Goal: Transaction & Acquisition: Purchase product/service

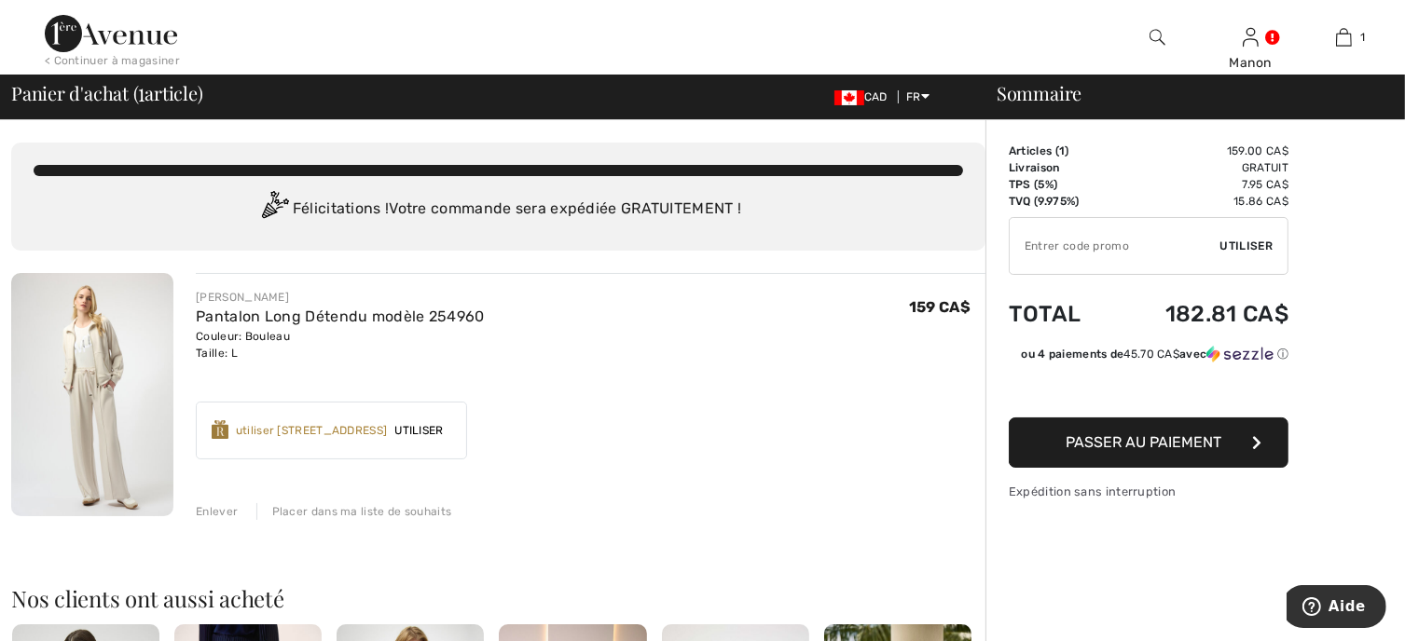
click at [1110, 445] on span "Passer au paiement" at bounding box center [1145, 443] width 156 height 18
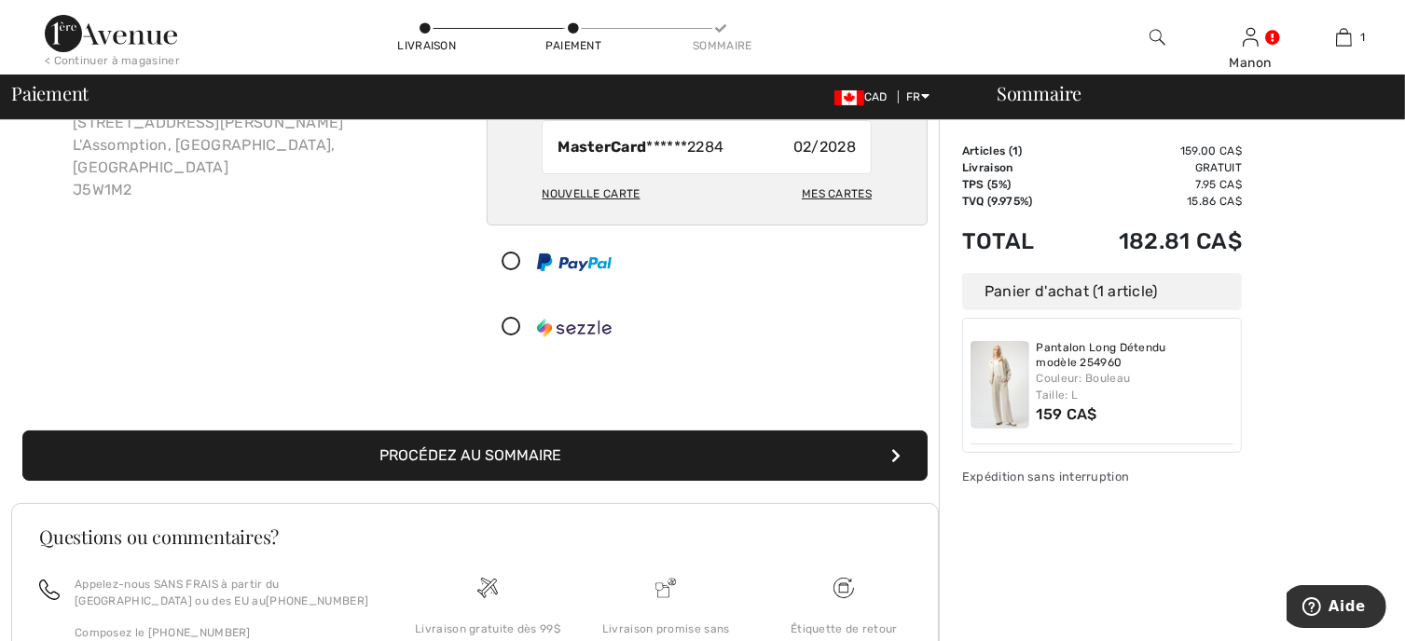
scroll to position [280, 0]
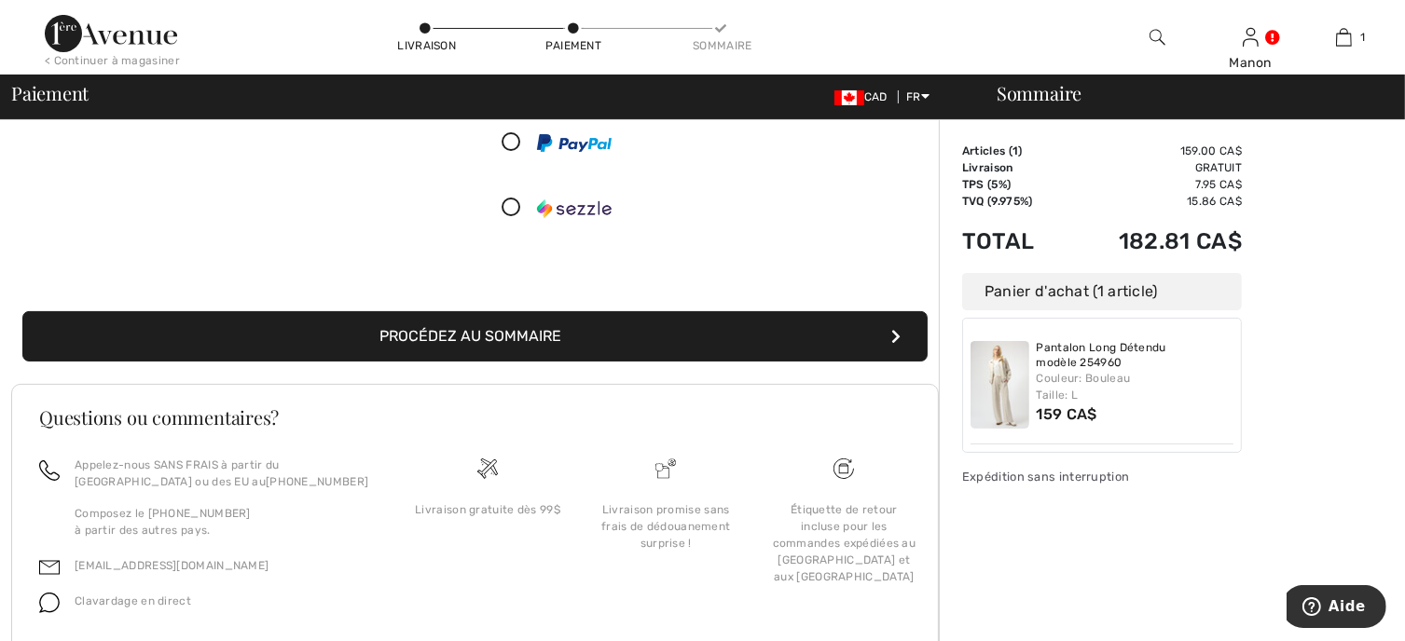
click at [598, 338] on button "Procédez au sommaire" at bounding box center [474, 336] width 905 height 50
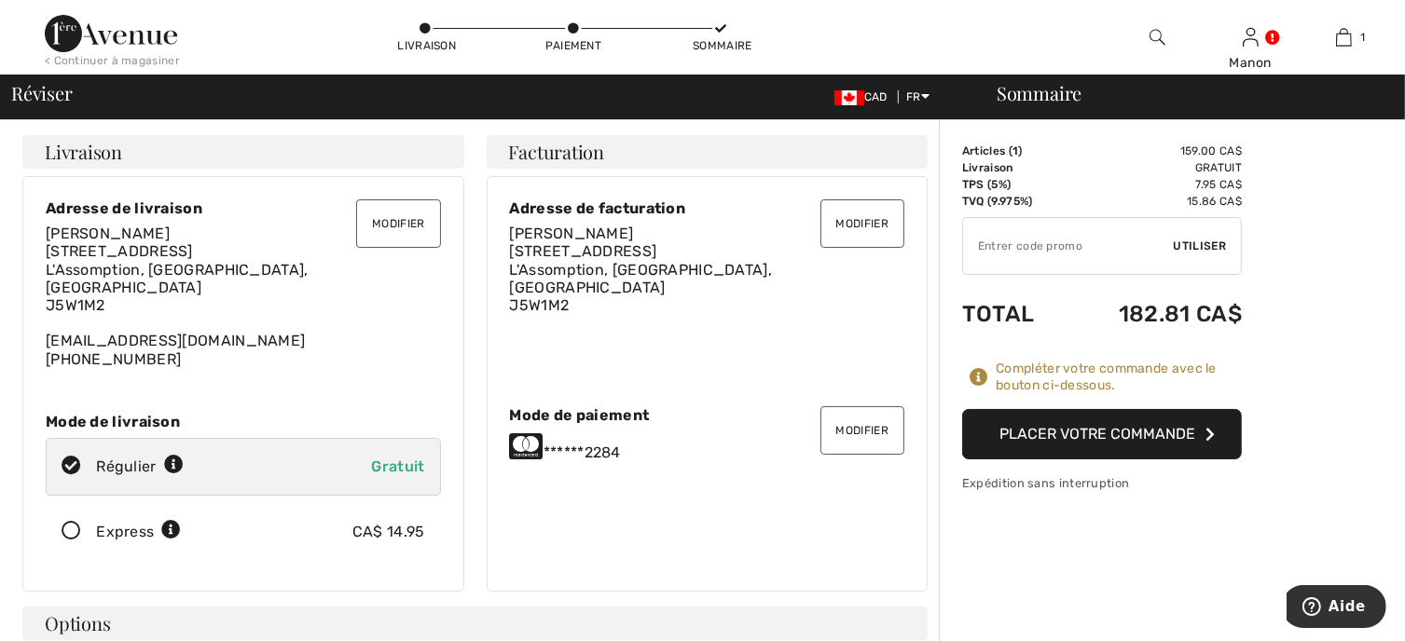
click at [384, 230] on button "Modifier" at bounding box center [398, 224] width 84 height 48
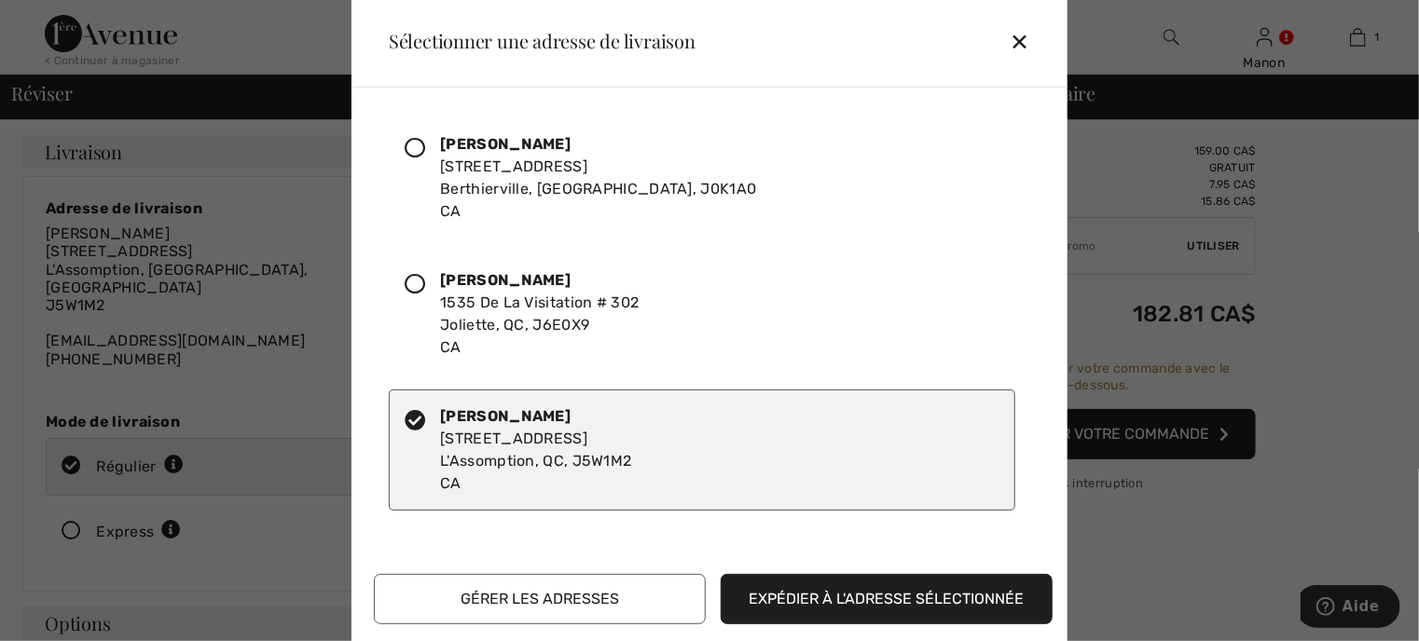
click at [411, 145] on icon at bounding box center [415, 148] width 21 height 21
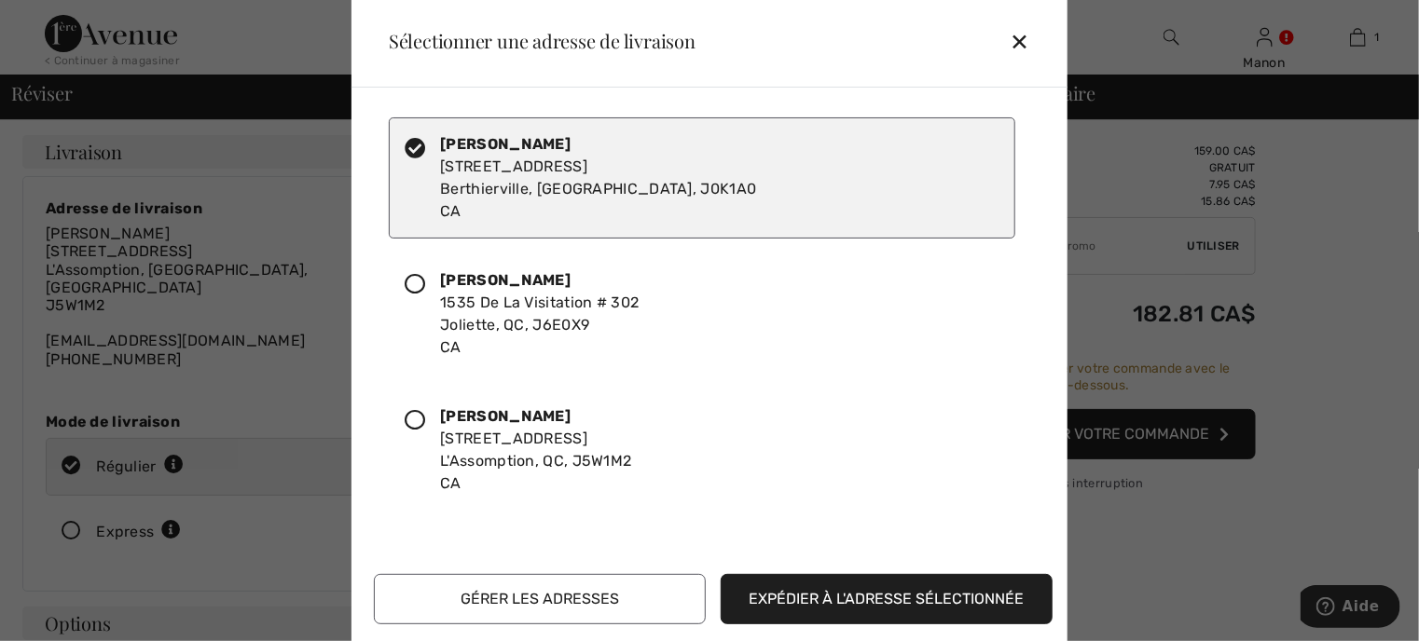
click at [757, 595] on button "Expédier à l'adresse sélectionnée" at bounding box center [887, 599] width 332 height 50
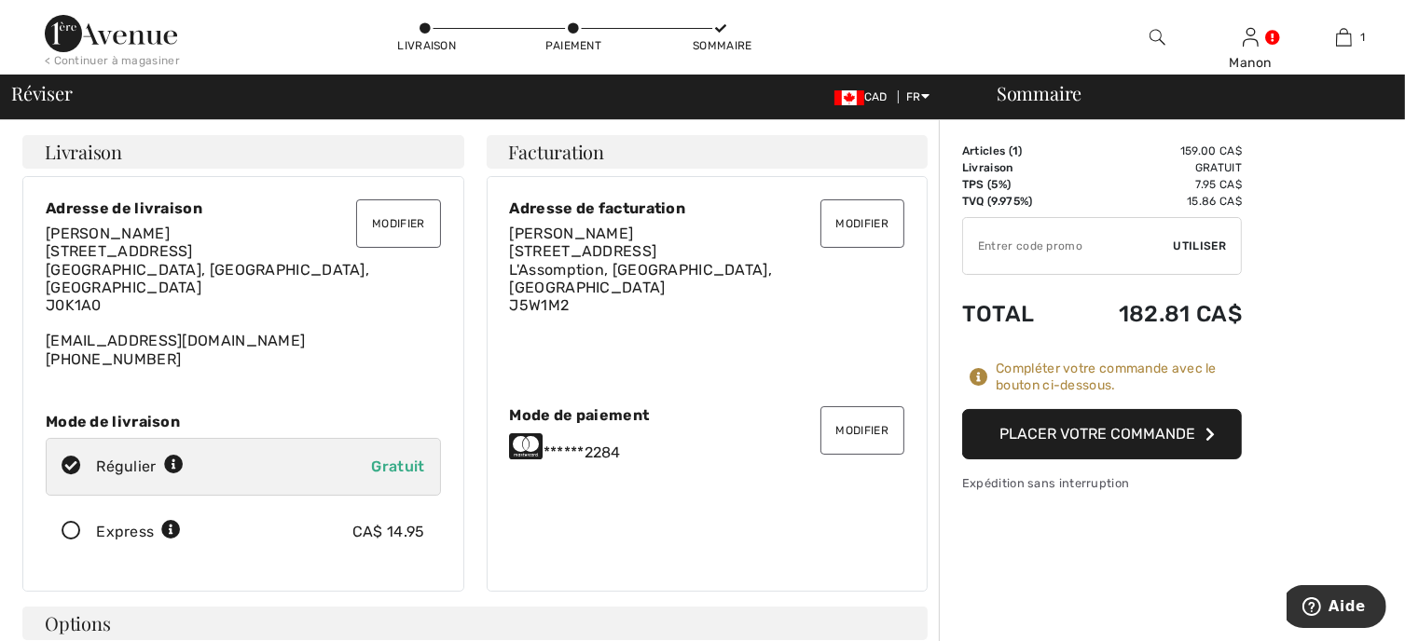
click at [850, 225] on button "Modifier" at bounding box center [862, 224] width 84 height 48
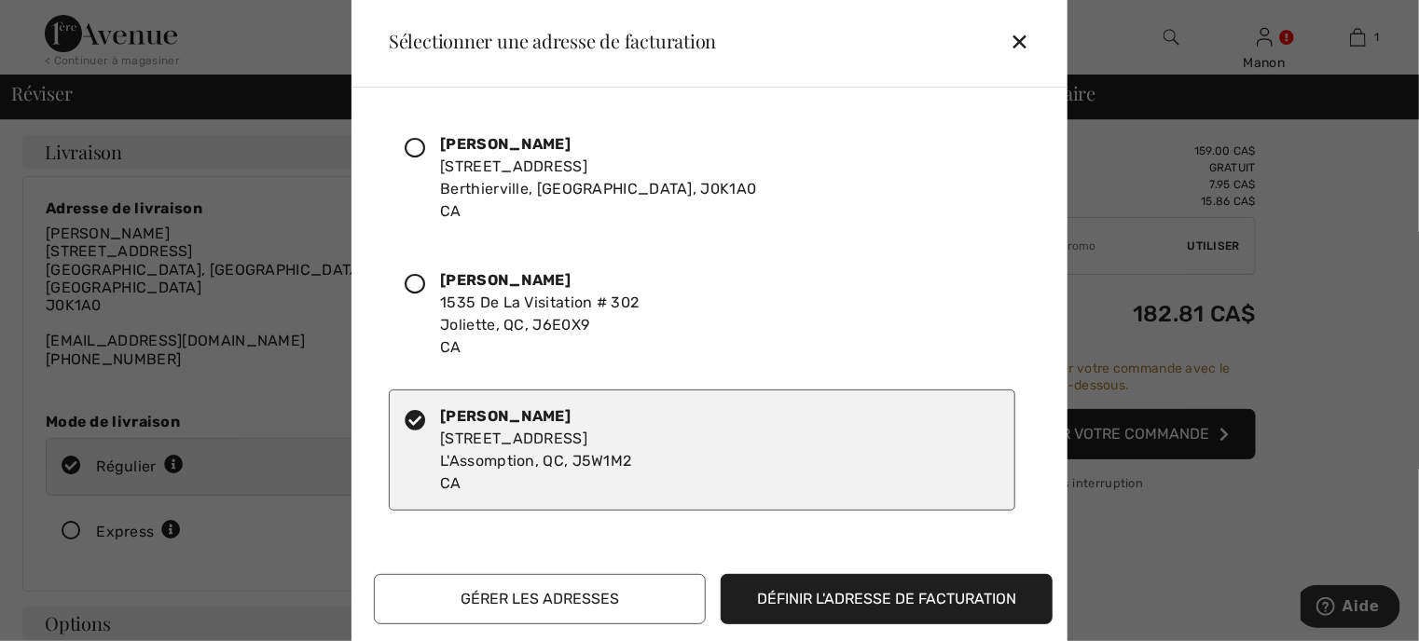
click at [416, 147] on icon at bounding box center [415, 148] width 21 height 21
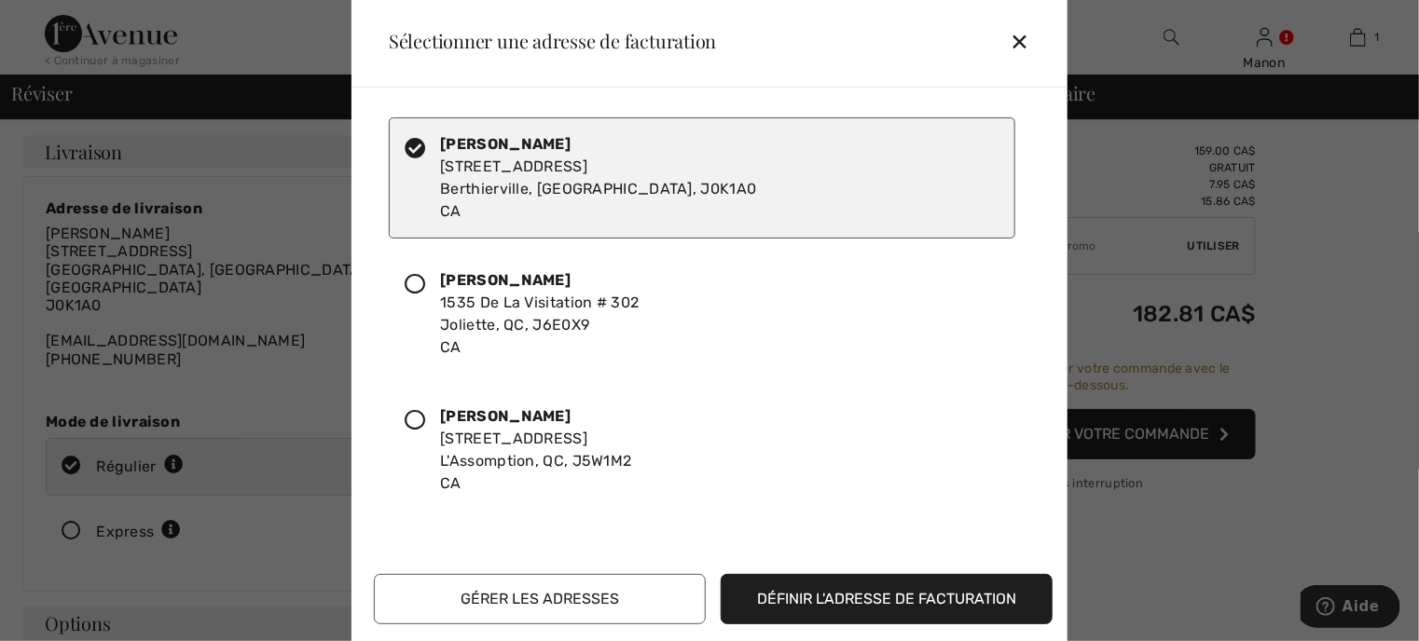
click at [861, 597] on button "Définir l'adresse de facturation" at bounding box center [887, 599] width 332 height 50
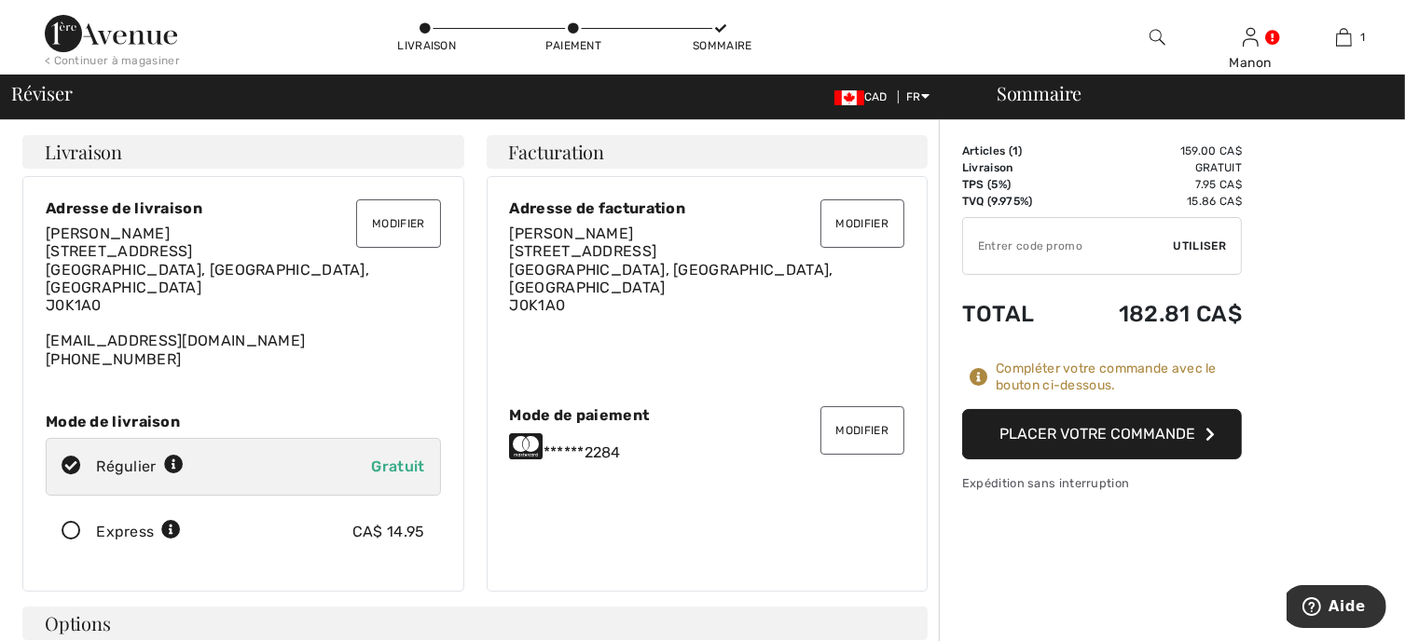
click at [992, 436] on button "Placer votre commande" at bounding box center [1102, 434] width 280 height 50
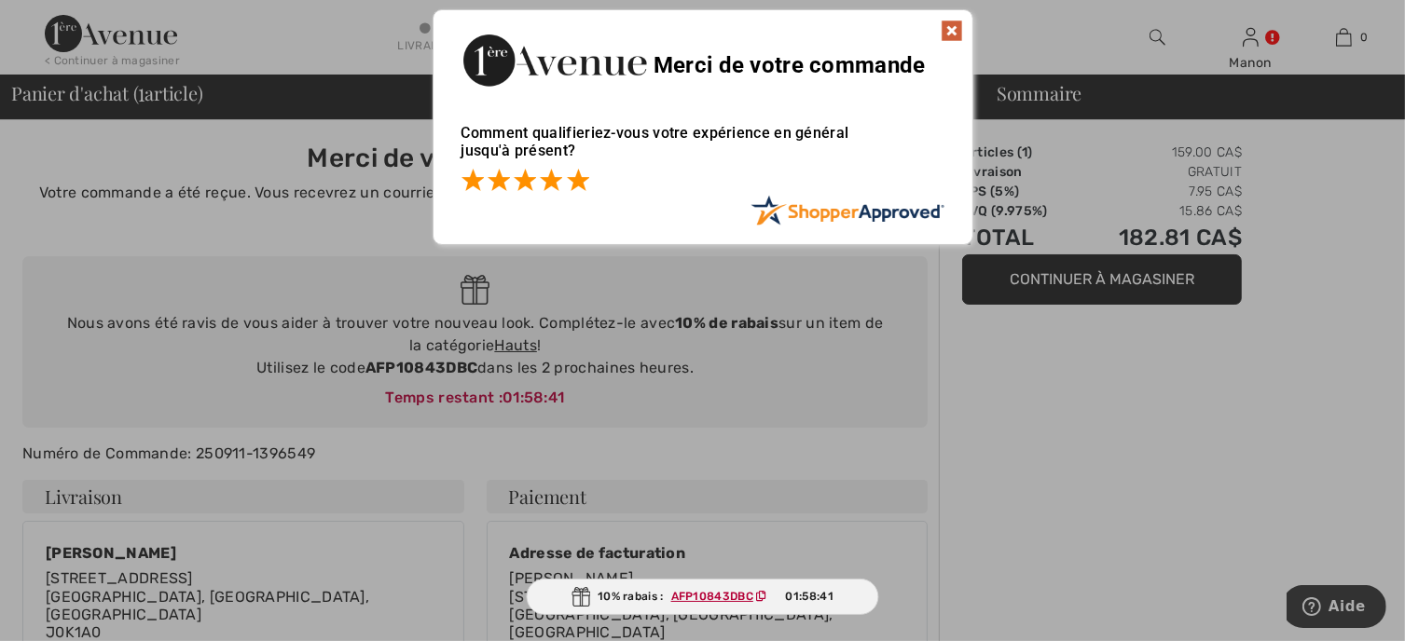
click at [582, 179] on span at bounding box center [578, 180] width 22 height 22
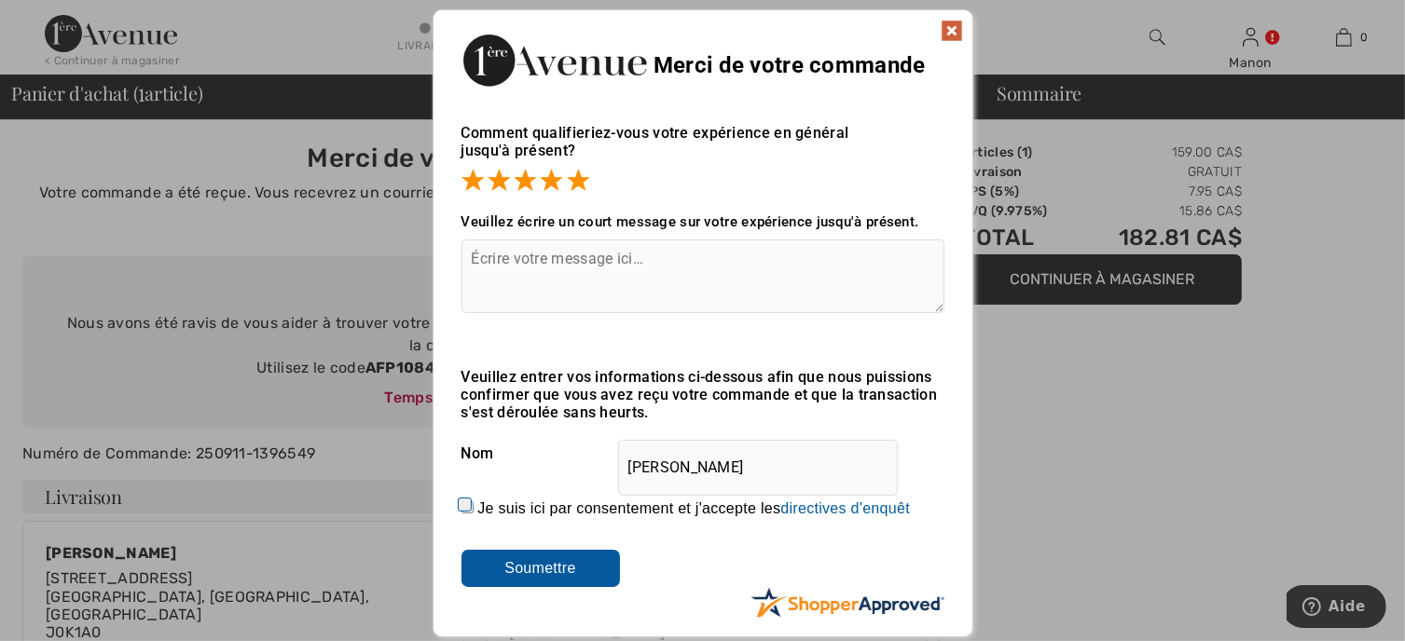
click at [604, 575] on input "Soumettre" at bounding box center [541, 568] width 159 height 37
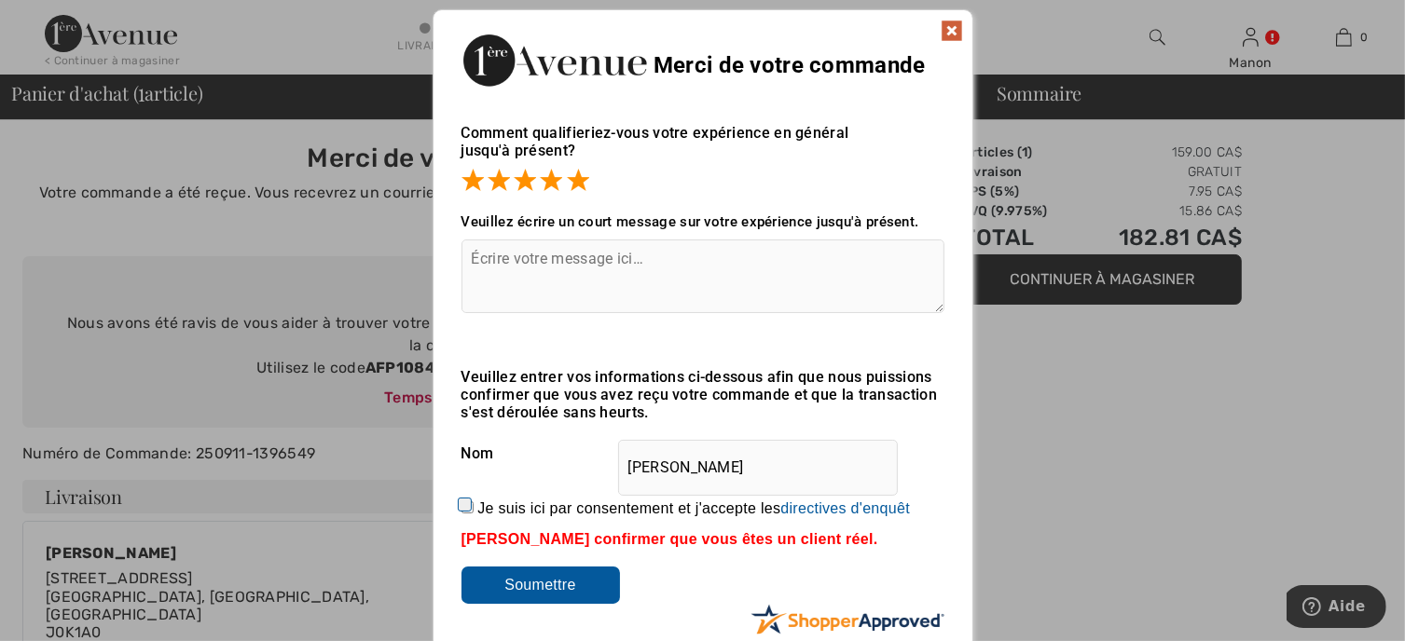
click at [462, 506] on input "Je suis ici par consentement et j'accepte les En soumettant une évaluation, vou…" at bounding box center [468, 508] width 12 height 12
checkbox input "true"
click at [518, 586] on input "Soumettre" at bounding box center [541, 585] width 159 height 37
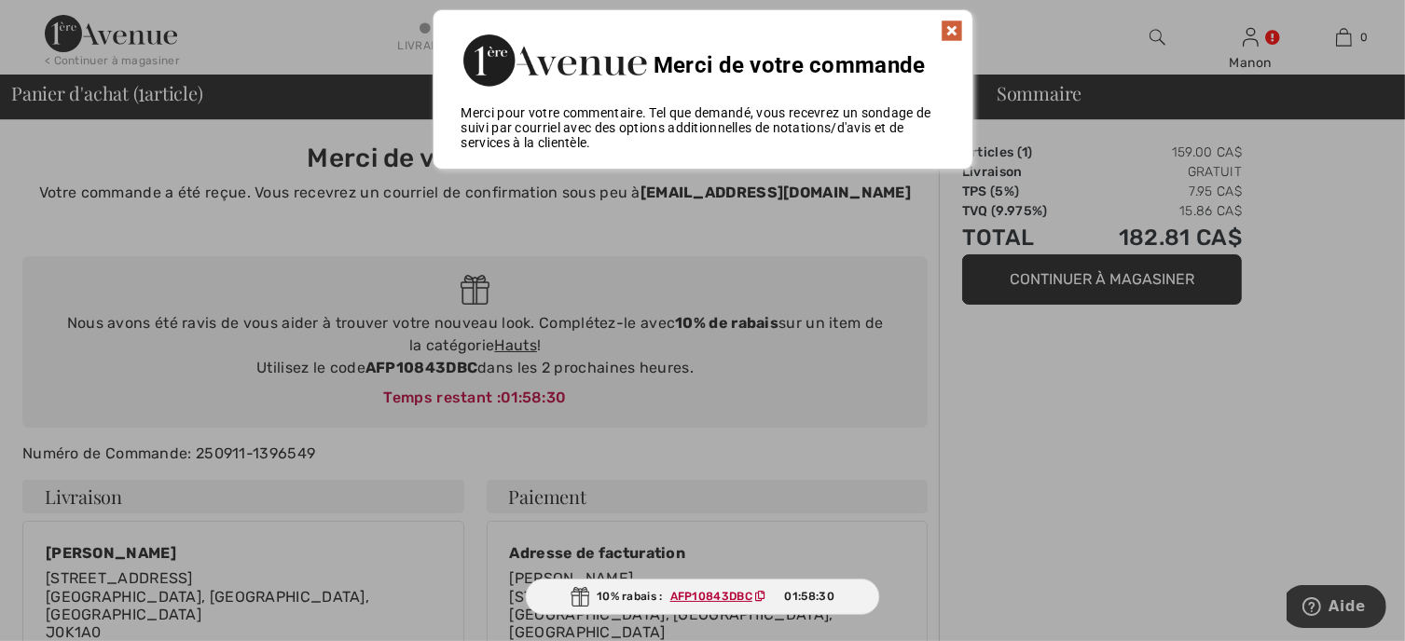
click at [948, 31] on img at bounding box center [952, 31] width 22 height 22
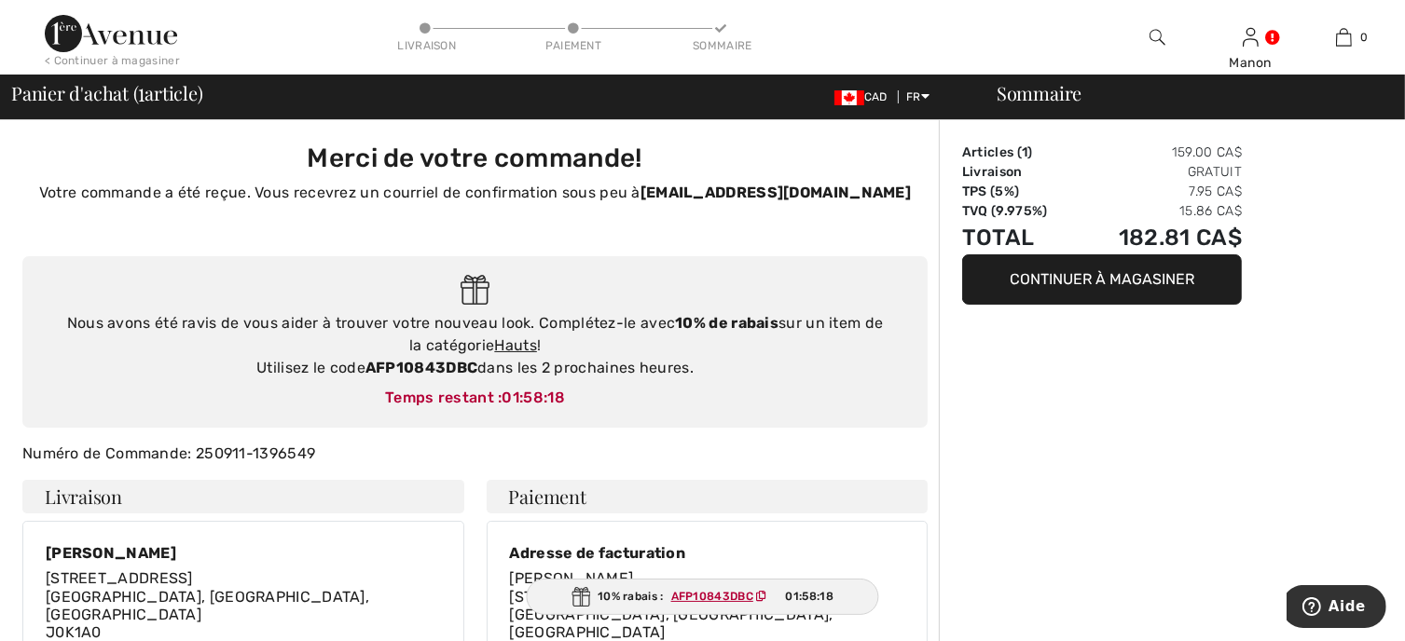
click at [113, 48] on img at bounding box center [111, 33] width 132 height 37
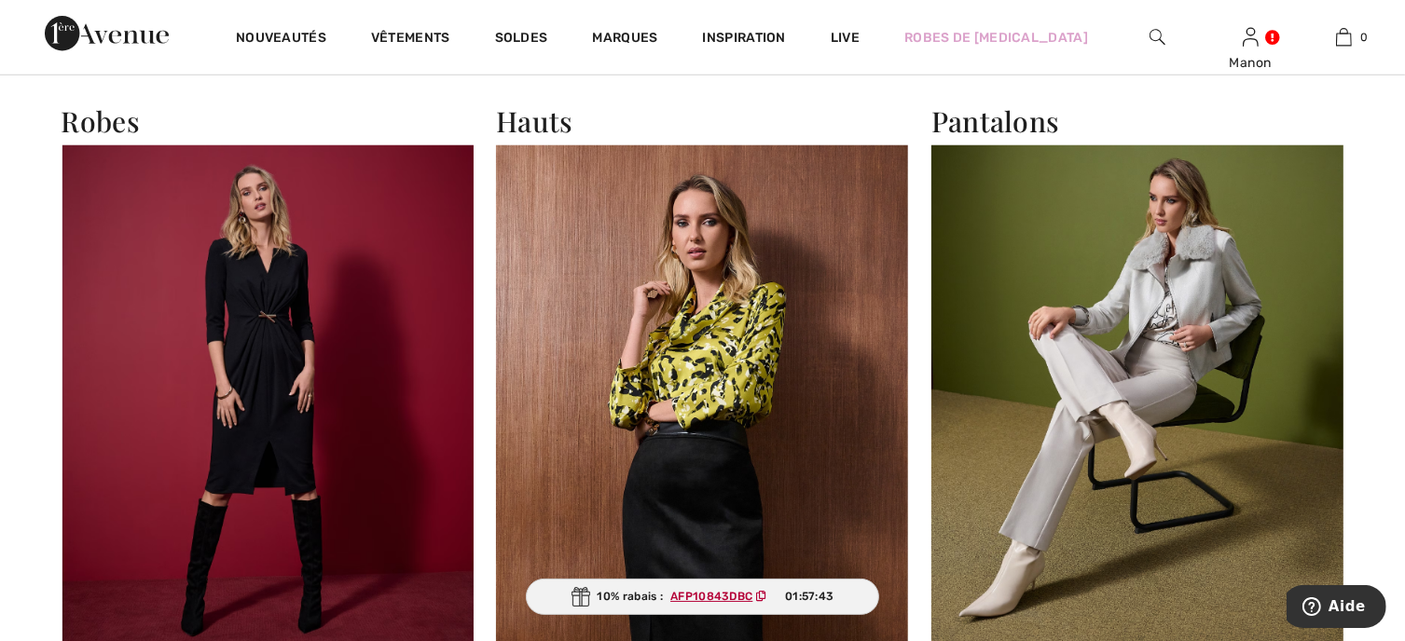
scroll to position [1585, 0]
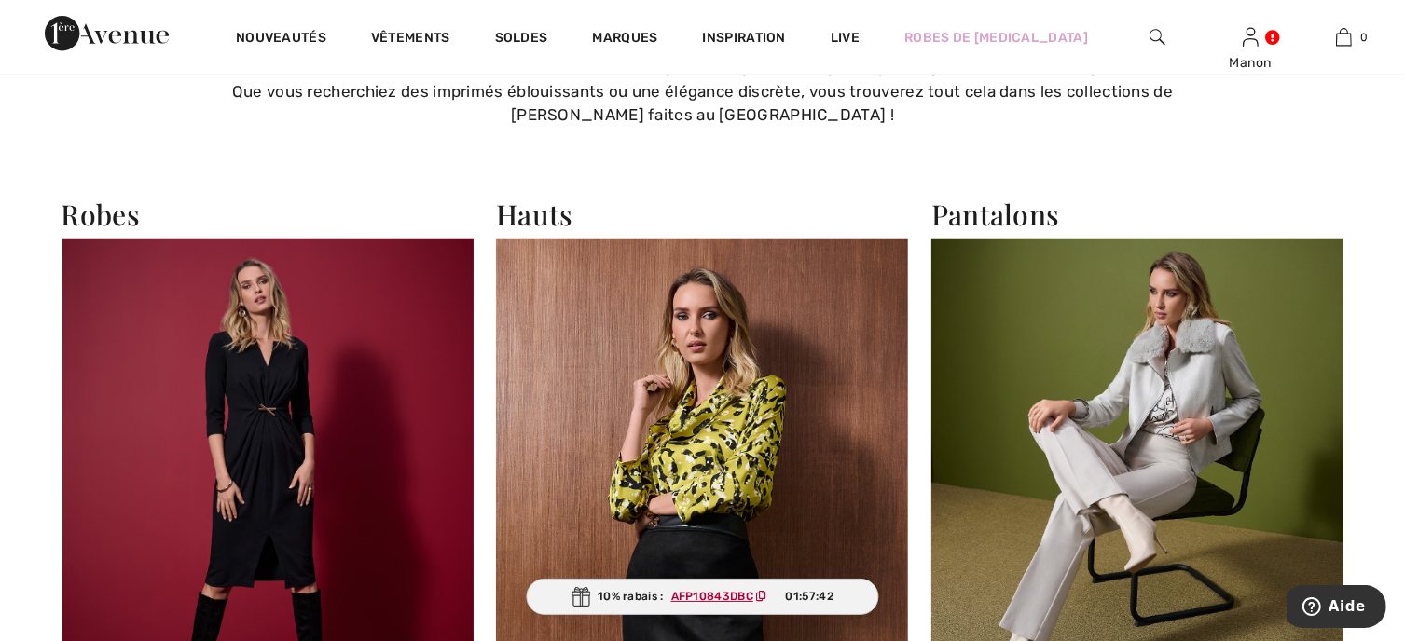
click at [736, 391] on img at bounding box center [702, 490] width 413 height 503
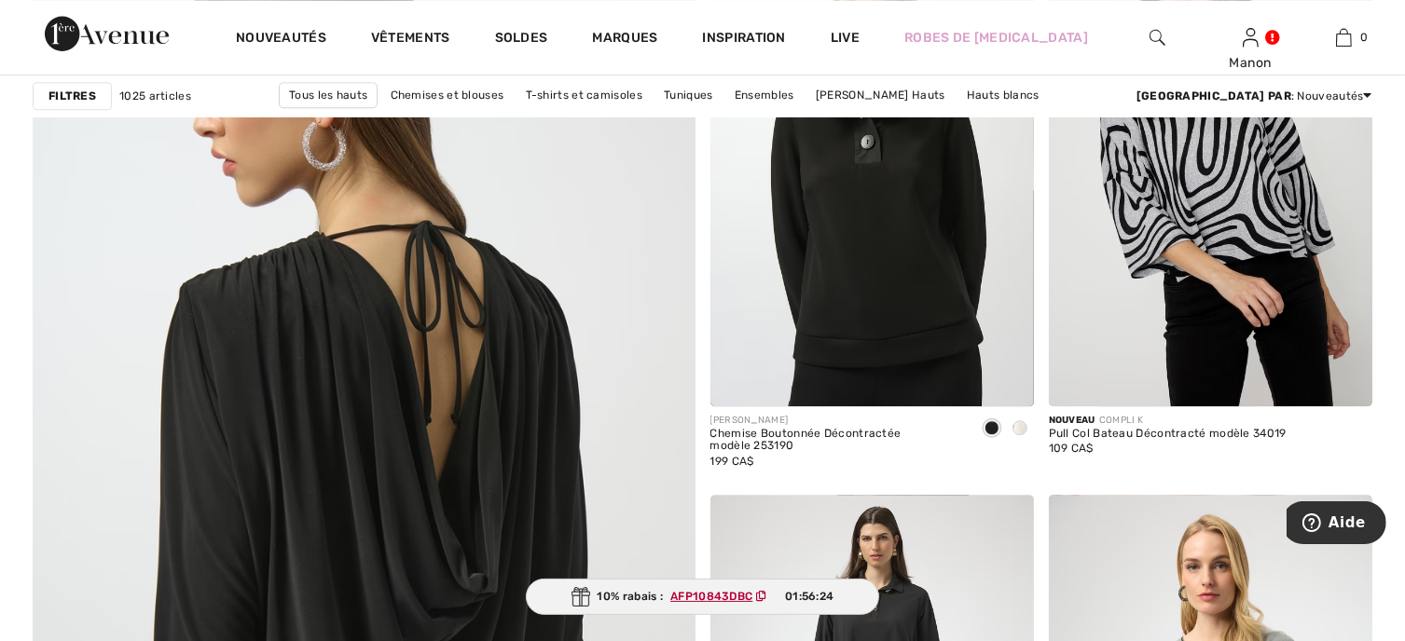
scroll to position [4848, 0]
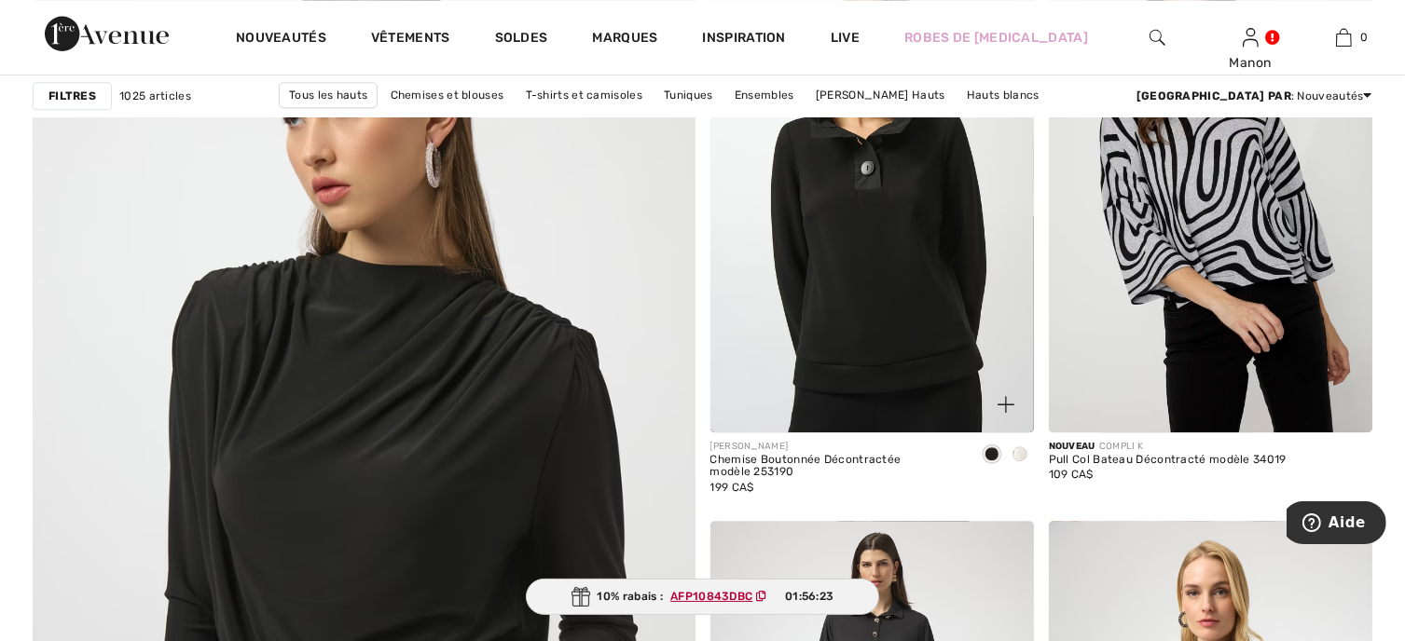
click at [1014, 451] on span at bounding box center [1020, 454] width 15 height 15
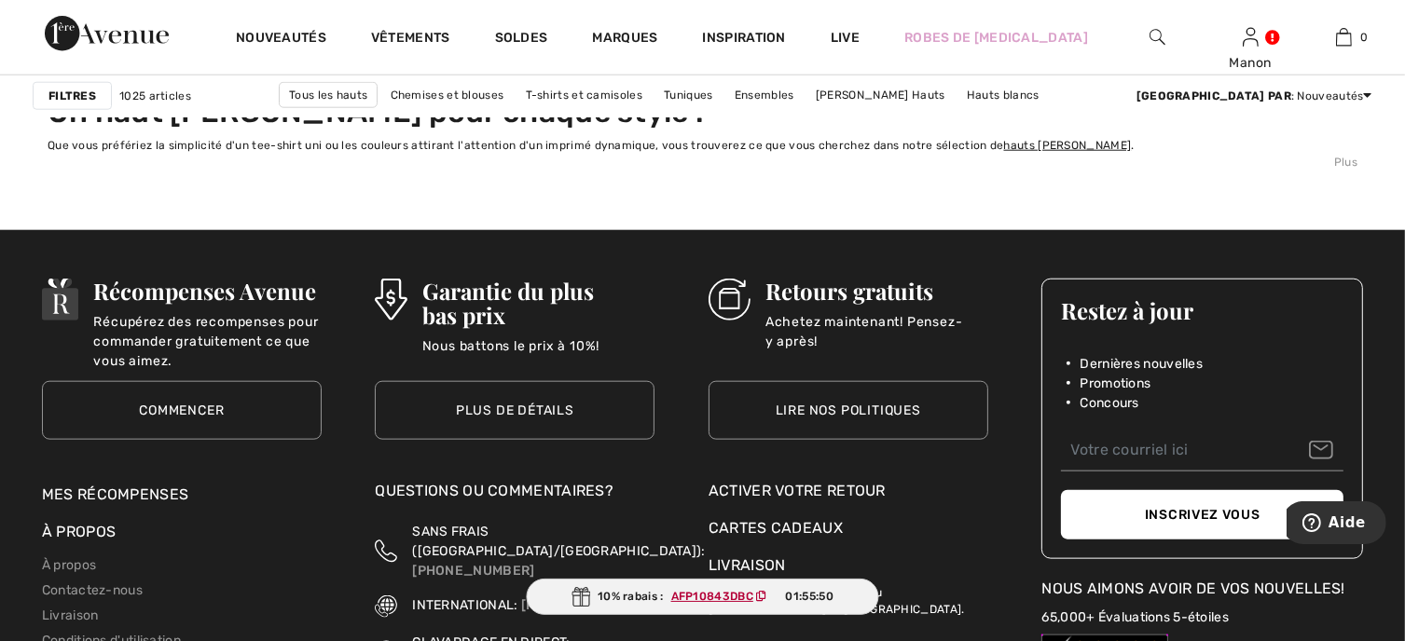
scroll to position [8671, 0]
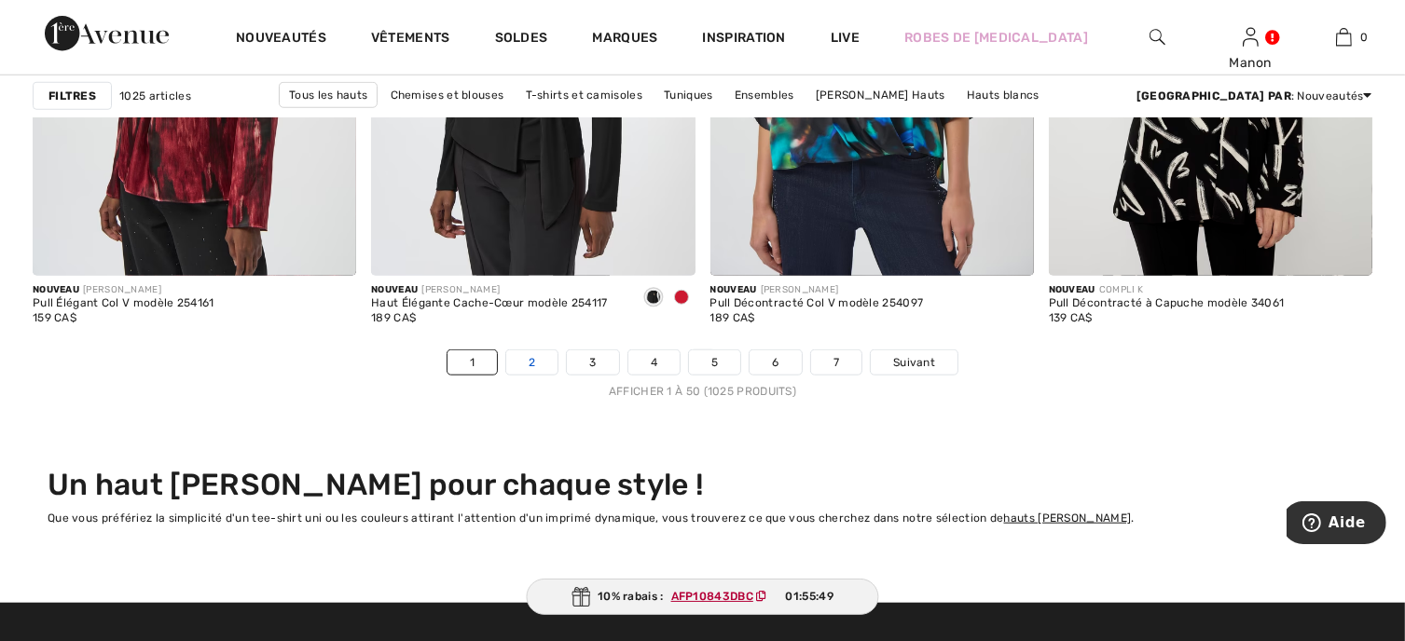
click at [515, 366] on link "2" at bounding box center [531, 363] width 51 height 24
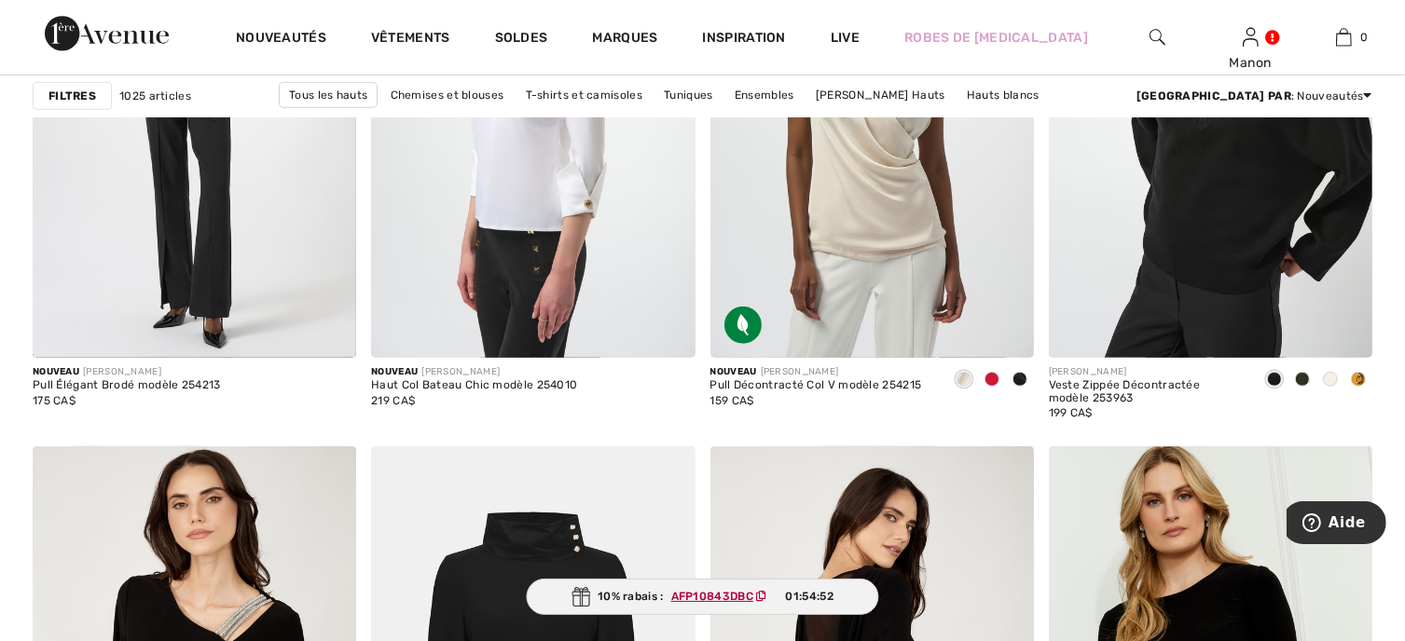
scroll to position [8018, 0]
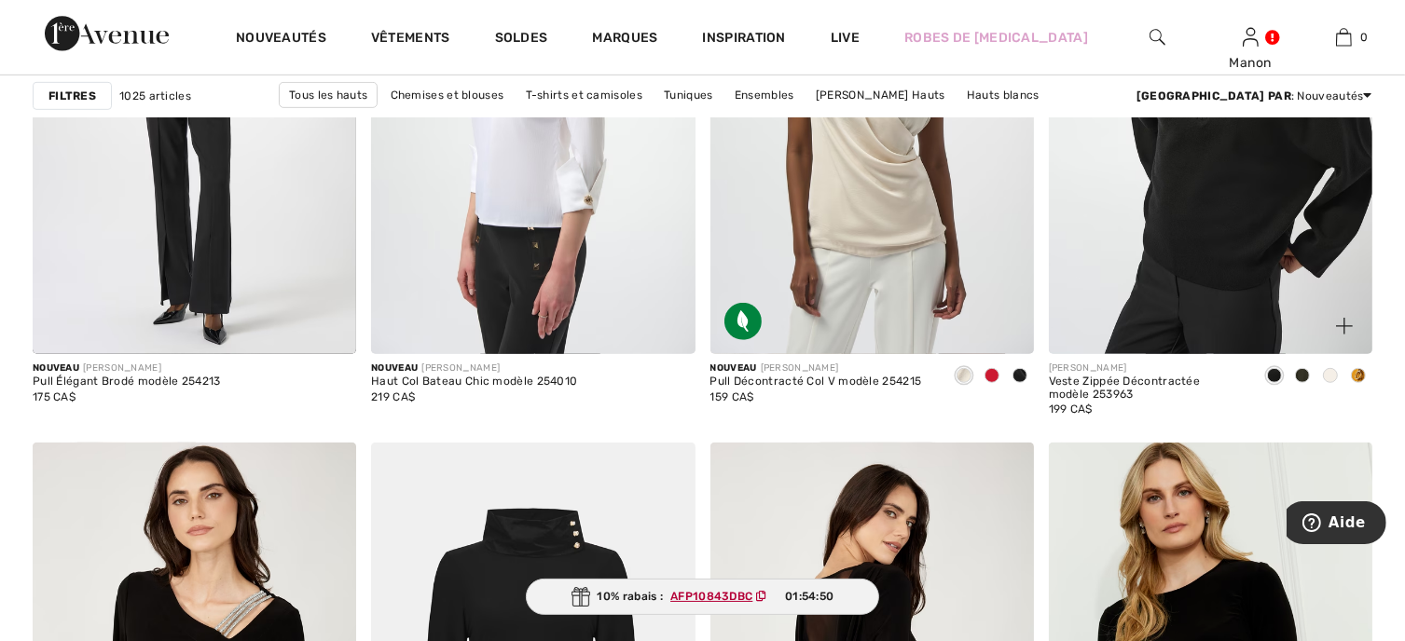
click at [1330, 372] on span at bounding box center [1330, 375] width 15 height 15
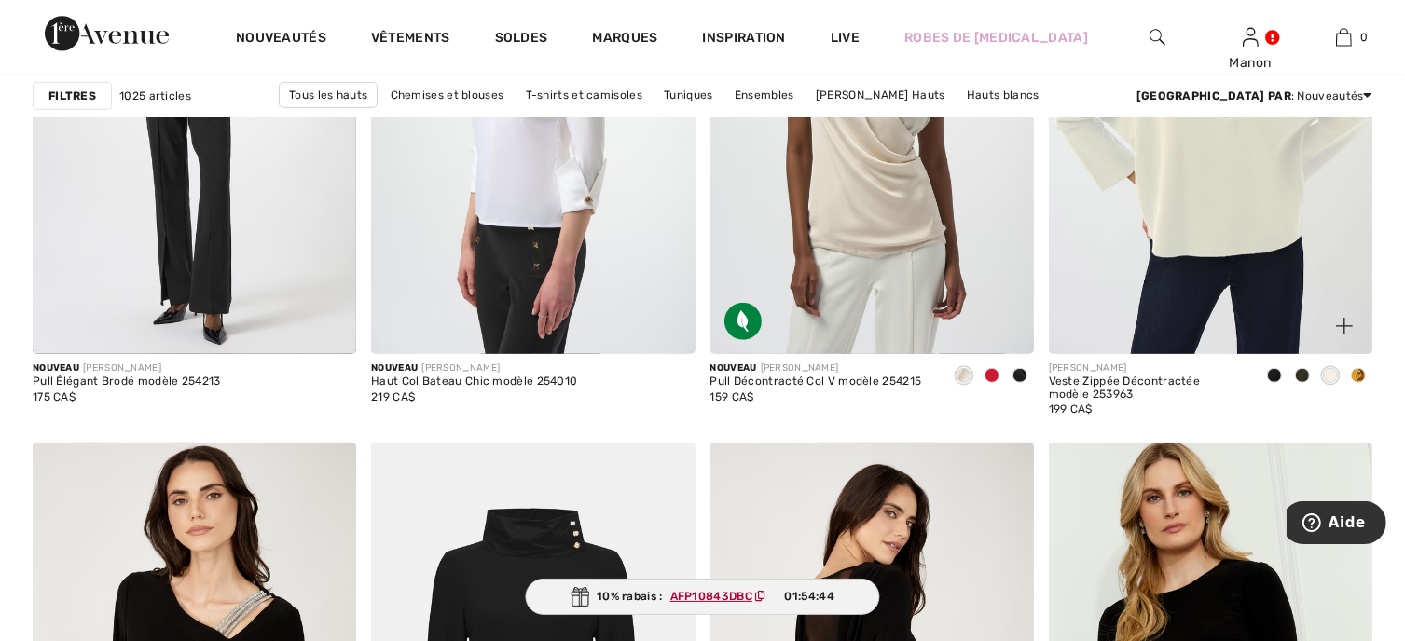
click at [1363, 372] on span at bounding box center [1358, 375] width 15 height 15
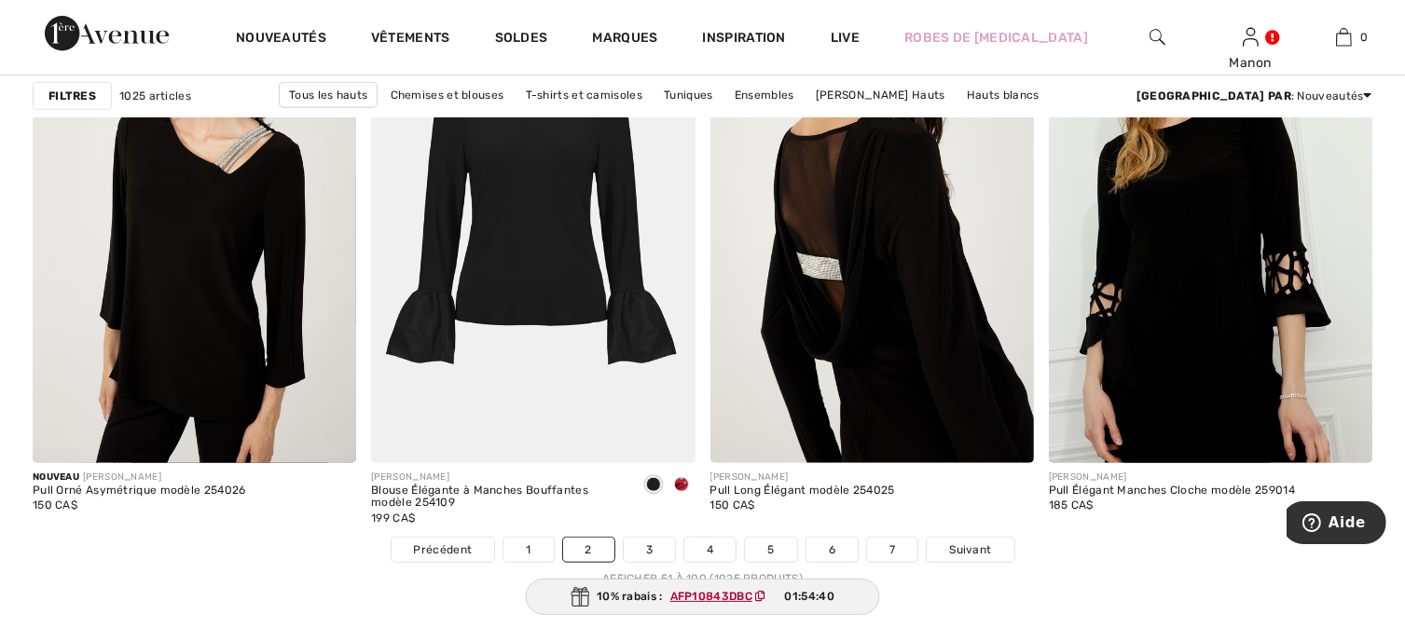
scroll to position [8484, 0]
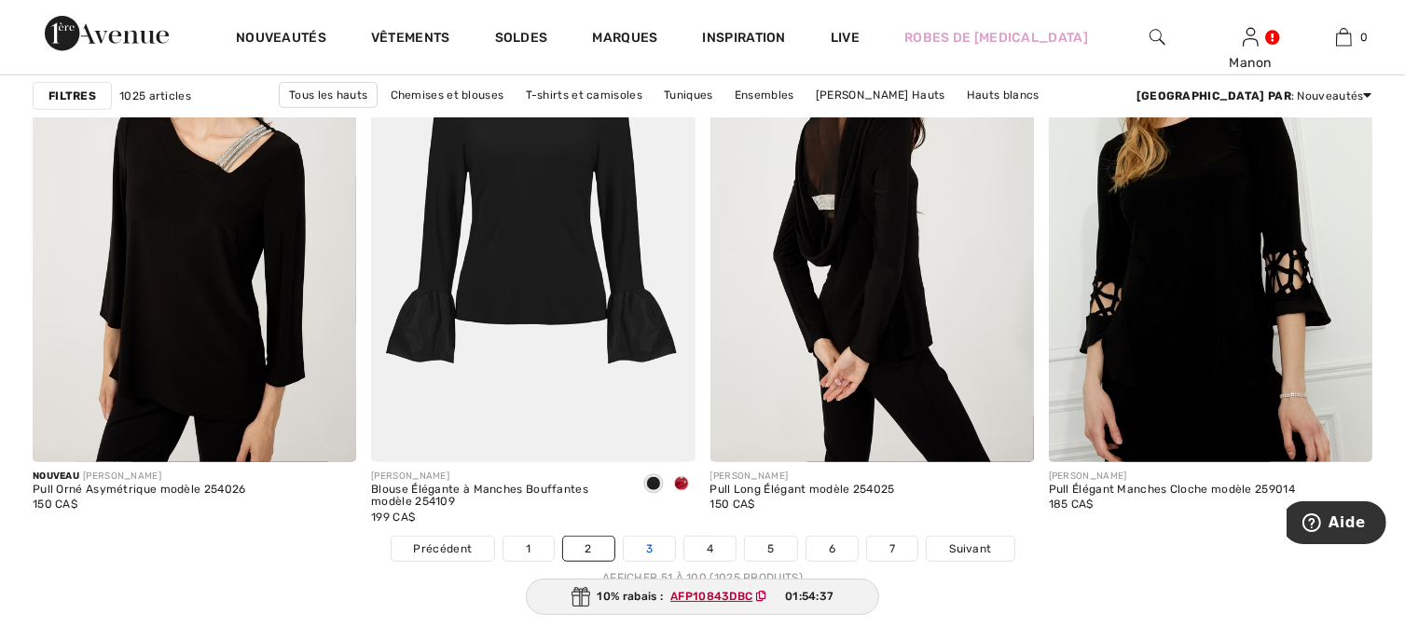
click at [642, 546] on link "3" at bounding box center [649, 549] width 51 height 24
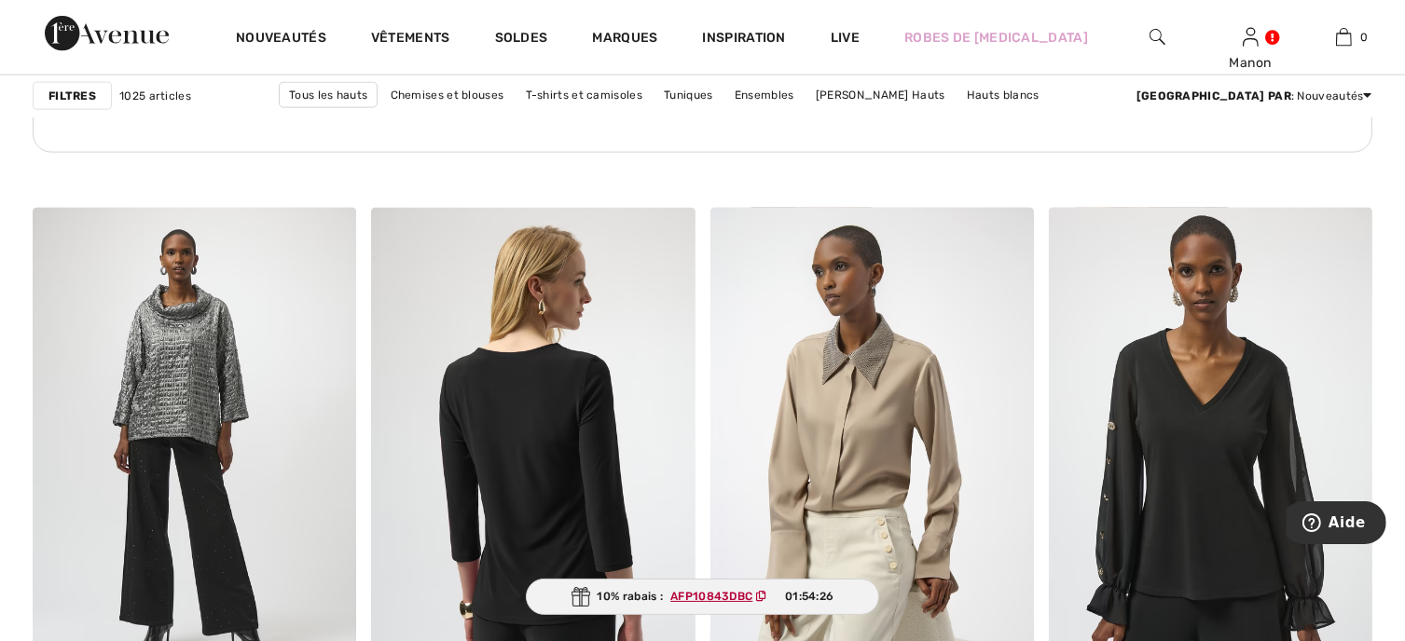
scroll to position [2704, 0]
